Goal: Find contact information: Find contact information

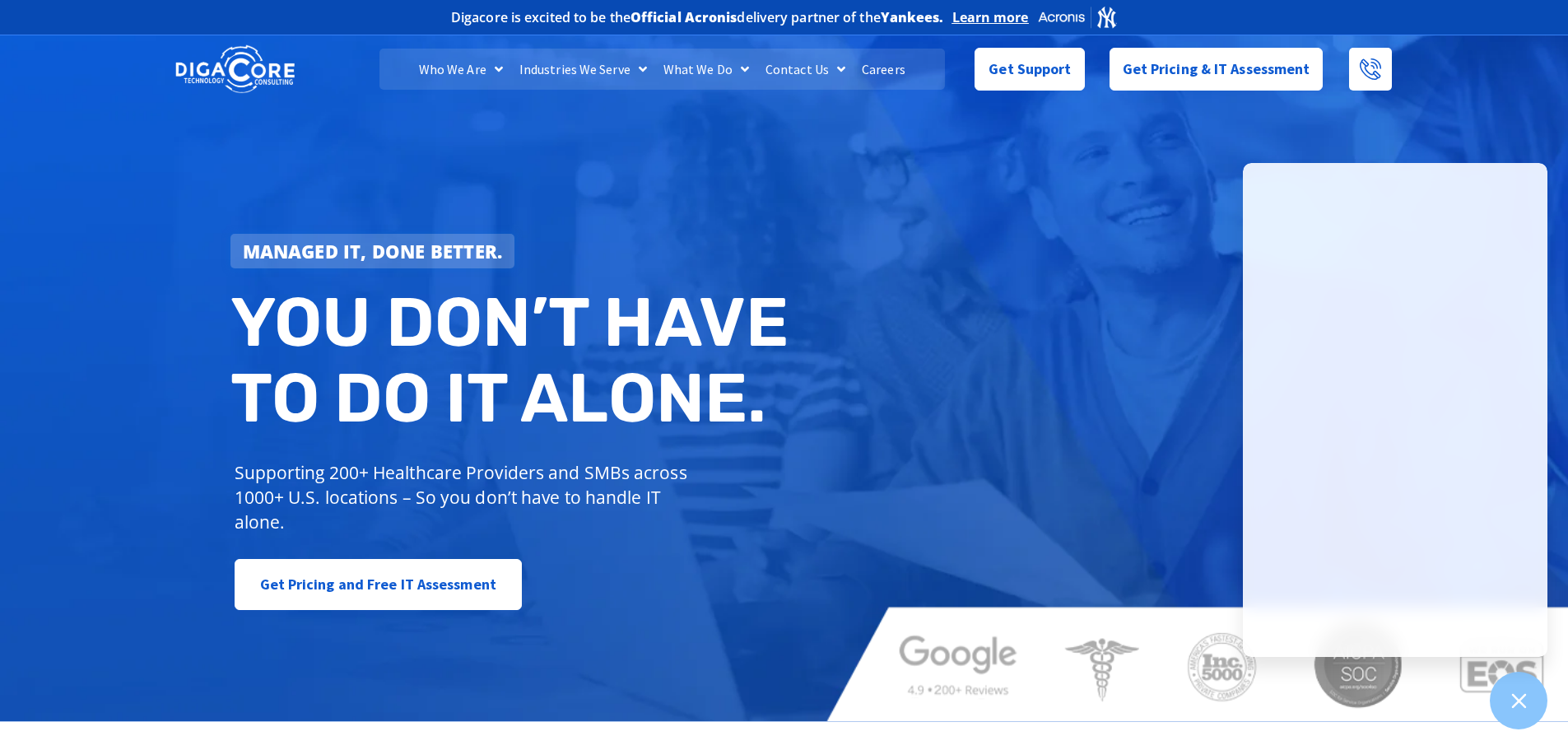
click at [242, 80] on img at bounding box center [235, 69] width 120 height 52
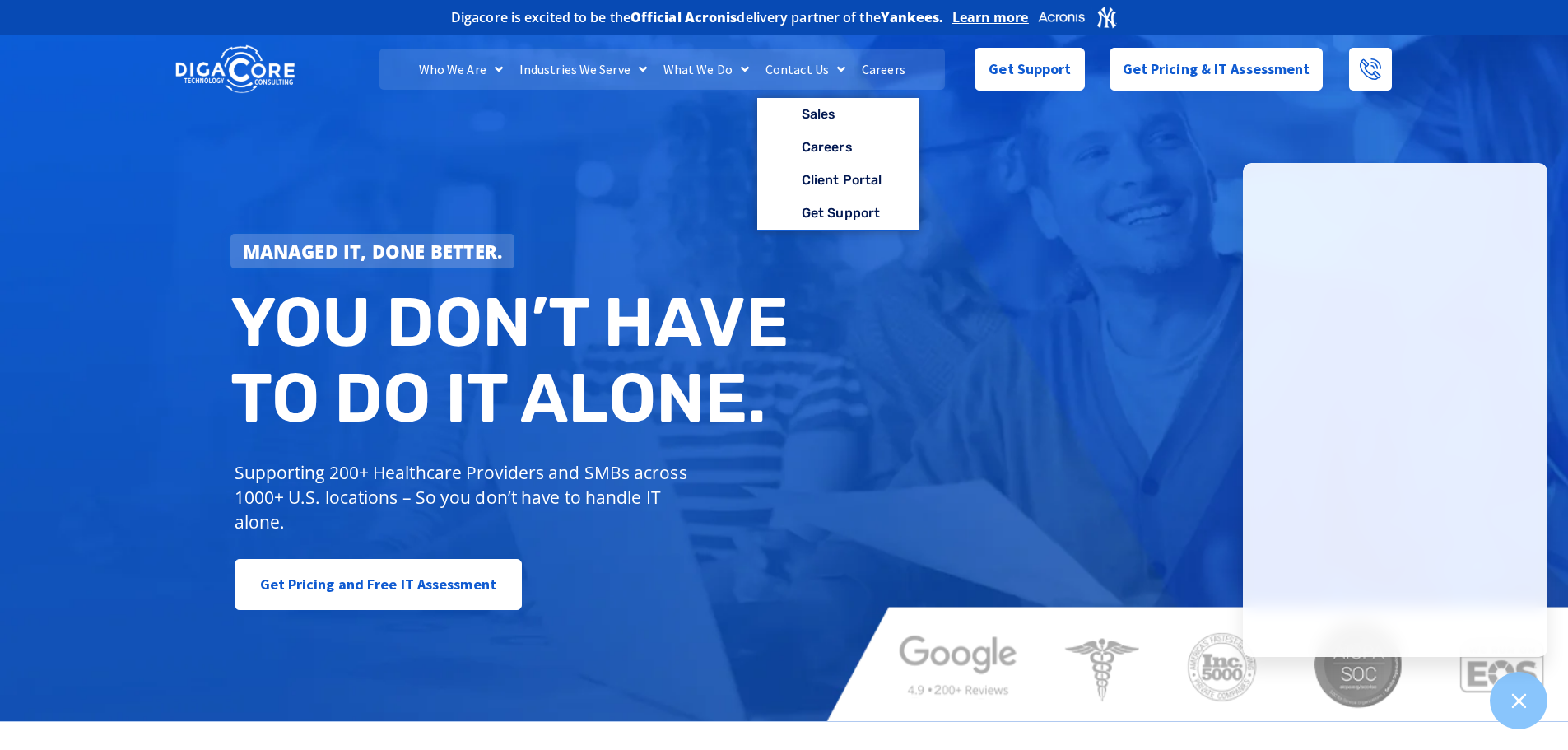
click at [784, 66] on link "Contact Us" at bounding box center [805, 69] width 96 height 42
